Goal: Contribute content: Contribute content

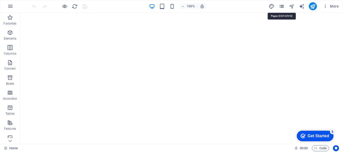
click at [283, 7] on icon "pages" at bounding box center [282, 7] width 6 height 6
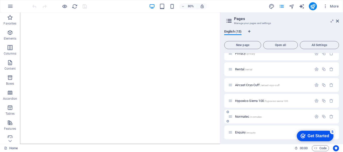
scroll to position [118, 0]
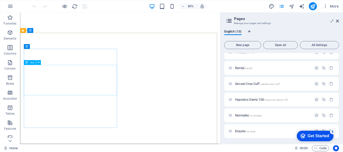
click at [32, 63] on span "Text" at bounding box center [32, 62] width 5 height 3
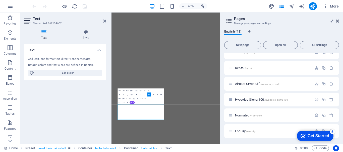
click at [338, 20] on icon at bounding box center [337, 21] width 3 height 4
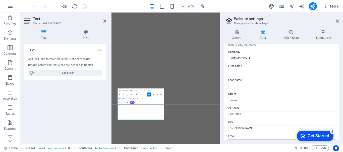
scroll to position [0, 0]
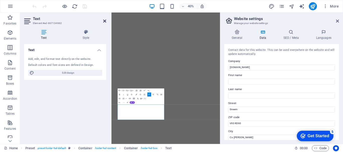
click at [106, 21] on icon at bounding box center [104, 21] width 3 height 4
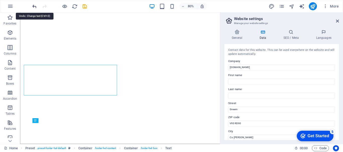
click at [34, 6] on icon "undo" at bounding box center [35, 7] width 6 height 6
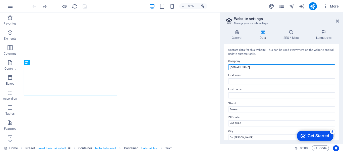
click at [230, 67] on input "[DOMAIN_NAME]" at bounding box center [281, 67] width 107 height 6
click at [229, 69] on input "[DOMAIN_NAME]" at bounding box center [281, 67] width 107 height 6
type input "[DOMAIN_NAME]"
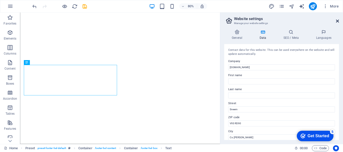
click at [338, 21] on icon at bounding box center [337, 21] width 3 height 4
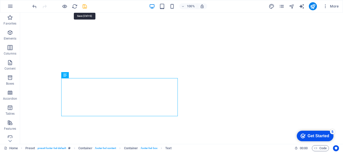
click at [85, 6] on icon "save" at bounding box center [85, 7] width 6 height 6
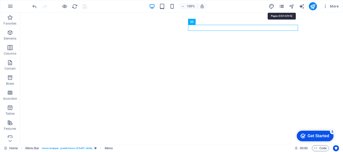
click at [282, 7] on icon "pages" at bounding box center [282, 7] width 6 height 6
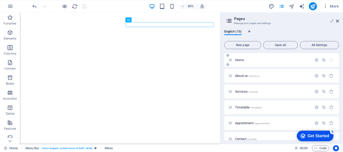
click at [239, 61] on span "Home /" at bounding box center [240, 60] width 10 height 4
click at [238, 61] on span "Home /" at bounding box center [240, 60] width 10 height 4
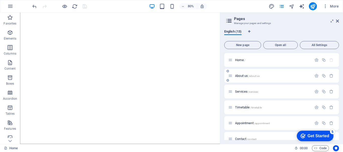
click at [241, 76] on span "About us /about-us" at bounding box center [247, 76] width 25 height 4
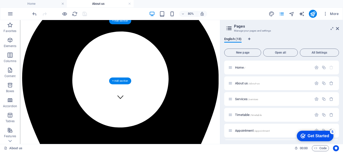
scroll to position [25, 0]
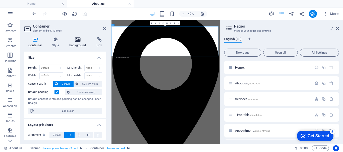
click at [77, 42] on icon at bounding box center [77, 39] width 25 height 5
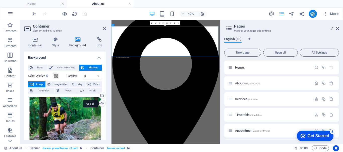
click at [100, 103] on div "Upload" at bounding box center [102, 104] width 8 height 8
click at [244, 100] on span "Services /services" at bounding box center [246, 99] width 23 height 4
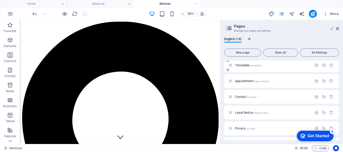
scroll to position [50, 0]
click at [243, 95] on span "Contact /contact" at bounding box center [245, 97] width 21 height 4
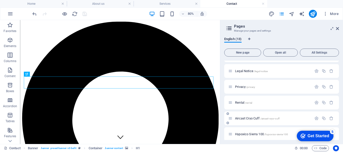
scroll to position [100, 0]
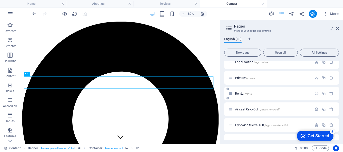
click at [240, 93] on span "Rental /rental" at bounding box center [243, 94] width 17 height 4
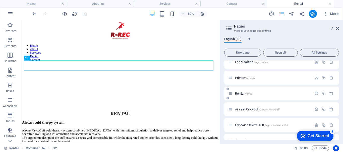
scroll to position [0, 0]
click at [229, 76] on figure at bounding box center [145, 76] width 246 height 0
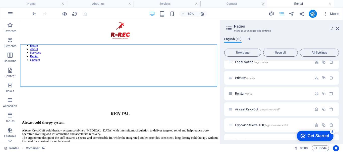
click at [226, 76] on figure at bounding box center [145, 76] width 246 height 0
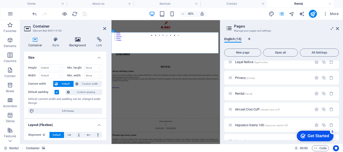
click at [80, 39] on icon at bounding box center [77, 39] width 25 height 5
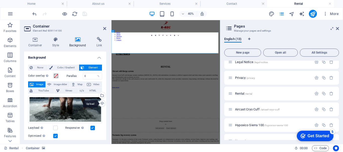
click at [101, 102] on div "Upload" at bounding box center [102, 104] width 8 height 8
click at [101, 103] on div "Upload" at bounding box center [102, 104] width 8 height 8
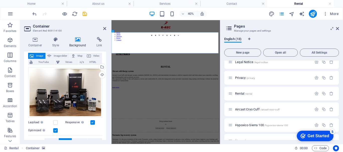
scroll to position [25, 0]
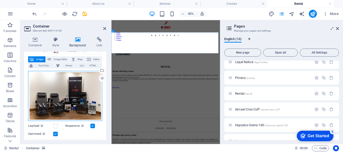
click at [78, 107] on div "Drag files here, click to choose files or select files from Files or our free s…" at bounding box center [65, 96] width 74 height 50
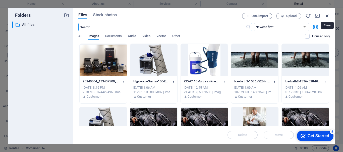
click at [327, 16] on icon "button" at bounding box center [327, 16] width 6 height 6
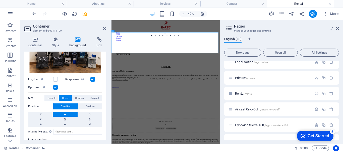
scroll to position [75, 0]
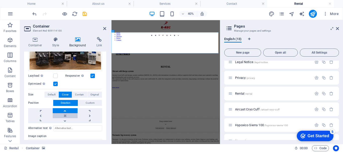
click at [64, 115] on link at bounding box center [65, 115] width 25 height 5
click at [88, 103] on span "Custom" at bounding box center [90, 103] width 9 height 6
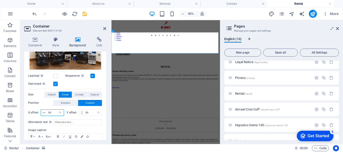
click at [52, 113] on input "50" at bounding box center [55, 113] width 17 height 6
click at [53, 113] on input "50" at bounding box center [55, 113] width 17 height 6
type input "100"
click at [90, 112] on input "50" at bounding box center [93, 113] width 18 height 6
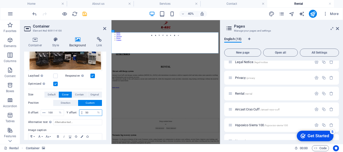
type input "0"
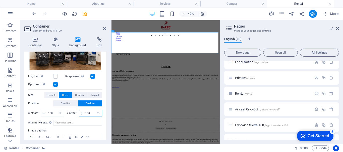
scroll to position [100, 0]
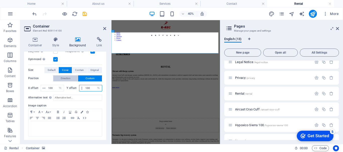
type input "100"
click at [67, 78] on span "Direction" at bounding box center [66, 79] width 10 height 6
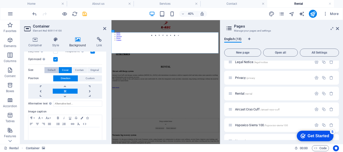
click at [54, 68] on span "Default" at bounding box center [52, 70] width 8 height 6
click at [64, 68] on span "Cover" at bounding box center [65, 70] width 7 height 6
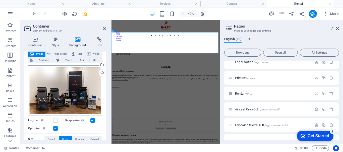
scroll to position [6, 0]
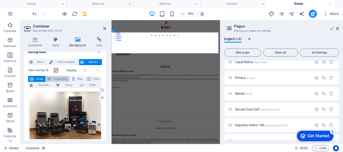
click at [60, 78] on span "Image slider" at bounding box center [60, 79] width 15 height 6
select select "ms"
select select "s"
select select "progressive"
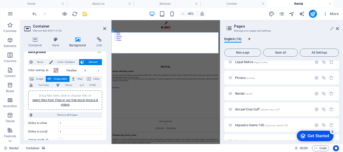
scroll to position [0, 0]
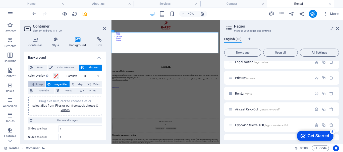
click at [36, 83] on span "Image" at bounding box center [39, 85] width 9 height 6
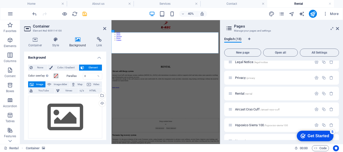
click at [37, 84] on span "Image" at bounding box center [39, 85] width 9 height 6
click at [100, 104] on div "Upload" at bounding box center [102, 104] width 8 height 8
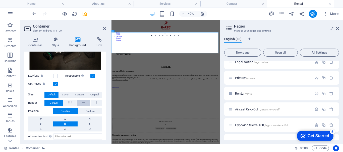
scroll to position [50, 0]
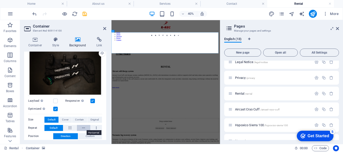
click at [84, 126] on icon at bounding box center [83, 128] width 3 height 6
click at [72, 127] on button at bounding box center [70, 128] width 14 height 6
click at [94, 127] on button at bounding box center [97, 128] width 12 height 6
drag, startPoint x: 58, startPoint y: 126, endPoint x: 60, endPoint y: 124, distance: 2.7
click at [58, 125] on button "Default" at bounding box center [53, 128] width 19 height 6
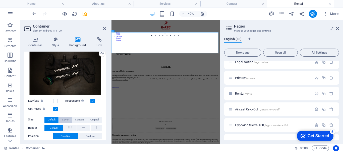
click at [69, 119] on button "Cover" at bounding box center [65, 120] width 13 height 6
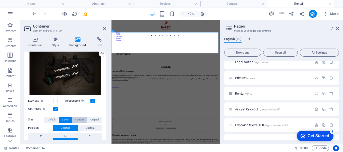
click at [82, 118] on span "Contain" at bounding box center [79, 120] width 9 height 6
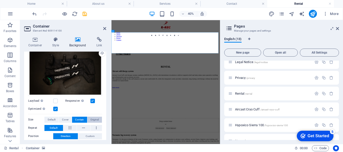
click at [96, 120] on span "Original" at bounding box center [94, 120] width 8 height 6
click at [82, 118] on span "Contain" at bounding box center [79, 120] width 9 height 6
click at [69, 119] on button "Cover" at bounding box center [65, 120] width 13 height 6
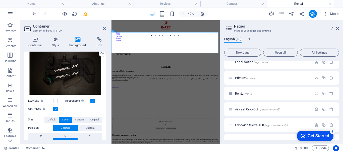
scroll to position [75, 0]
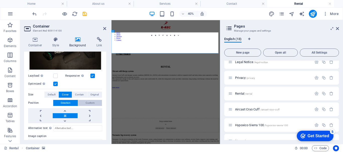
click at [89, 100] on span "Custom" at bounding box center [90, 103] width 9 height 6
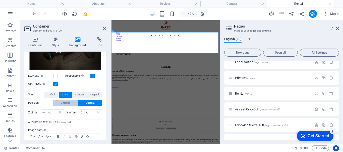
click at [68, 101] on span "Direction" at bounding box center [66, 103] width 10 height 6
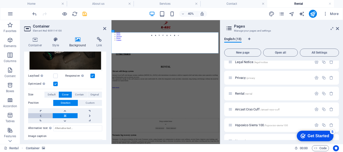
click at [44, 116] on link at bounding box center [40, 115] width 25 height 5
click at [65, 120] on link at bounding box center [65, 120] width 25 height 5
click at [65, 112] on link at bounding box center [65, 110] width 25 height 5
click at [66, 115] on link at bounding box center [65, 115] width 25 height 5
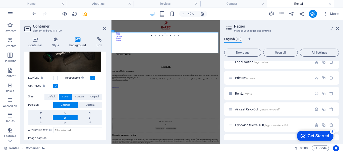
scroll to position [100, 0]
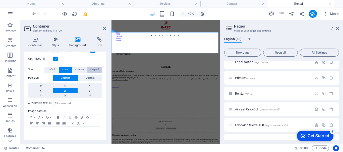
click at [93, 69] on span "Original" at bounding box center [94, 70] width 8 height 6
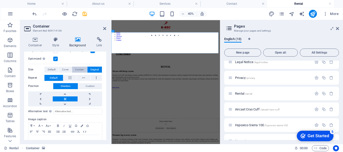
click at [77, 70] on span "Contain" at bounding box center [79, 70] width 9 height 6
click at [71, 77] on button at bounding box center [70, 78] width 14 height 6
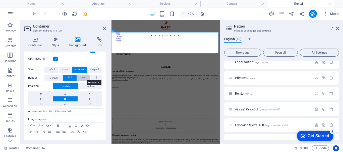
click at [86, 78] on button at bounding box center [84, 78] width 14 height 6
click at [94, 79] on button at bounding box center [97, 78] width 12 height 6
click at [85, 78] on button at bounding box center [84, 78] width 14 height 6
click at [72, 78] on button at bounding box center [70, 78] width 14 height 6
click at [62, 92] on link at bounding box center [65, 94] width 25 height 5
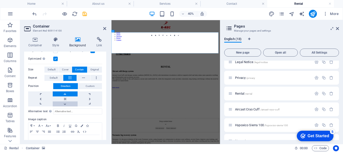
click at [63, 102] on link at bounding box center [65, 104] width 25 height 5
click at [55, 76] on span "Default" at bounding box center [54, 78] width 8 height 6
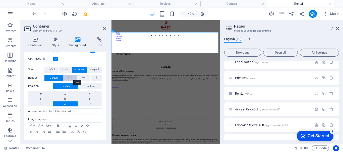
click at [69, 77] on icon at bounding box center [70, 78] width 3 height 6
click at [88, 84] on span "Custom" at bounding box center [90, 86] width 9 height 6
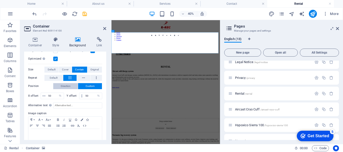
click at [70, 86] on span "Direction" at bounding box center [66, 86] width 10 height 6
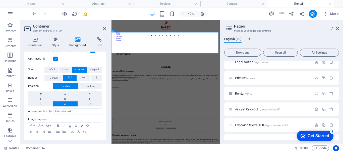
click at [128, 14] on div "40% More" at bounding box center [185, 14] width 309 height 8
click at [67, 96] on link at bounding box center [65, 94] width 25 height 5
click at [67, 97] on link at bounding box center [65, 99] width 25 height 5
click at [64, 69] on span "Cover" at bounding box center [65, 70] width 7 height 6
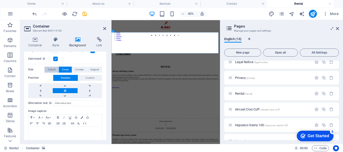
click at [53, 67] on span "Default" at bounding box center [52, 70] width 8 height 6
click at [79, 69] on span "Contain" at bounding box center [79, 70] width 9 height 6
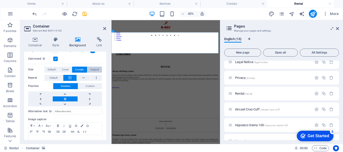
click at [91, 69] on span "Original" at bounding box center [94, 70] width 8 height 6
click at [83, 78] on icon at bounding box center [83, 78] width 3 height 6
click at [72, 77] on button at bounding box center [70, 78] width 14 height 6
click at [79, 70] on span "Contain" at bounding box center [79, 70] width 9 height 6
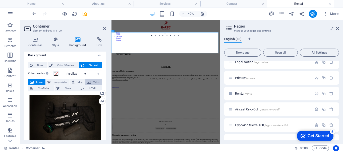
scroll to position [0, 0]
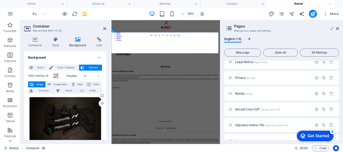
click at [179, 35] on icon at bounding box center [178, 35] width 1 height 1
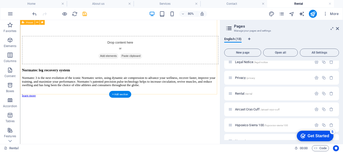
scroll to position [201, 0]
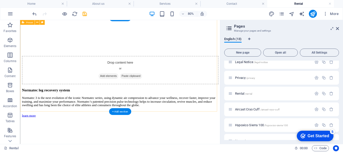
click at [214, 142] on figure at bounding box center [145, 142] width 246 height 0
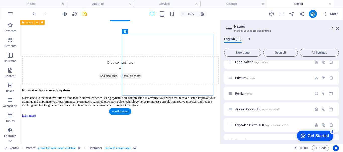
click at [212, 142] on figure at bounding box center [145, 142] width 246 height 0
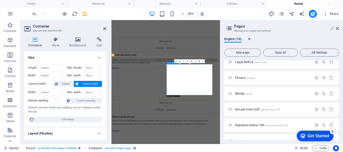
scroll to position [107, 0]
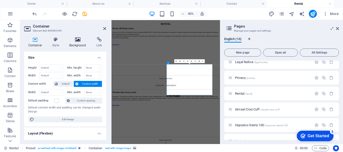
click at [80, 39] on icon at bounding box center [77, 39] width 25 height 5
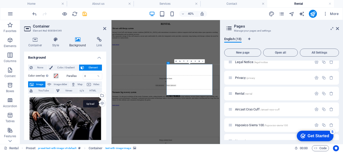
click at [101, 103] on div "Upload" at bounding box center [102, 104] width 8 height 8
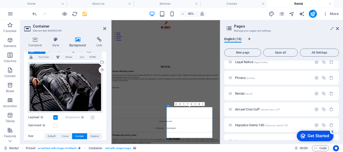
scroll to position [64, 0]
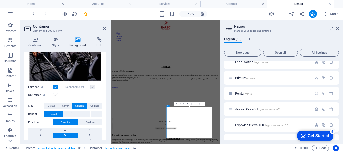
click at [54, 95] on label at bounding box center [55, 95] width 5 height 5
click at [0, 0] on input "Optimized Images are compressed to improve page speed." at bounding box center [0, 0] width 0 height 0
click at [55, 96] on label at bounding box center [55, 95] width 5 height 5
click at [0, 0] on input "Optimized Images are compressed to improve page speed." at bounding box center [0, 0] width 0 height 0
click at [54, 87] on label at bounding box center [55, 87] width 5 height 5
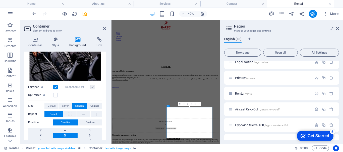
click at [0, 0] on input "Lazyload Loading images after the page loads improves page speed." at bounding box center [0, 0] width 0 height 0
click at [53, 86] on label at bounding box center [55, 87] width 5 height 5
click at [0, 0] on input "Lazyload Loading images after the page loads improves page speed." at bounding box center [0, 0] width 0 height 0
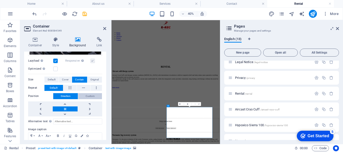
scroll to position [114, 0]
